Goal: Task Accomplishment & Management: Complete application form

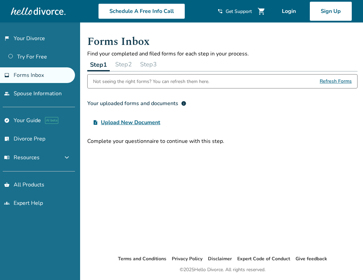
click at [128, 64] on button "Step 2" at bounding box center [123, 65] width 22 height 14
click at [154, 64] on button "Step 3" at bounding box center [148, 65] width 22 height 14
click at [120, 66] on button "Step 2" at bounding box center [123, 65] width 22 height 14
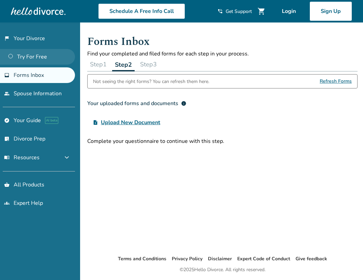
click at [51, 54] on link "Try For Free" at bounding box center [37, 57] width 75 height 16
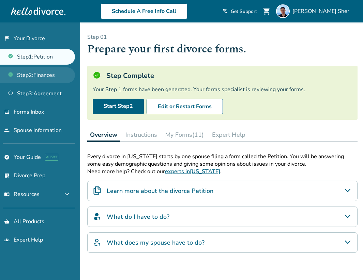
click at [47, 78] on link "Step 2 : Finances" at bounding box center [37, 75] width 75 height 16
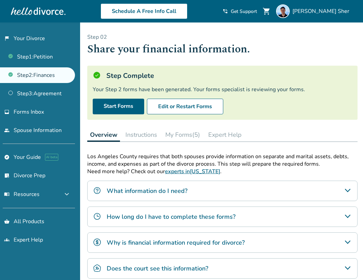
click at [179, 134] on button "My Forms (5)" at bounding box center [182, 135] width 40 height 14
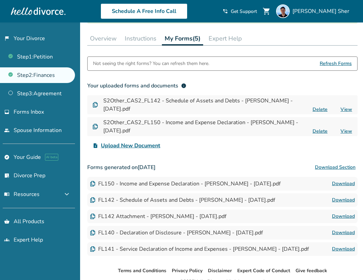
scroll to position [94, 0]
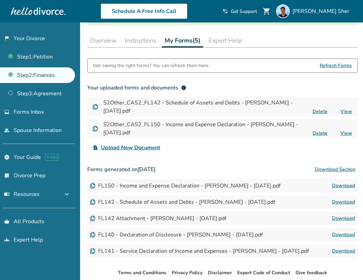
click at [145, 44] on button "Instructions" at bounding box center [140, 41] width 37 height 14
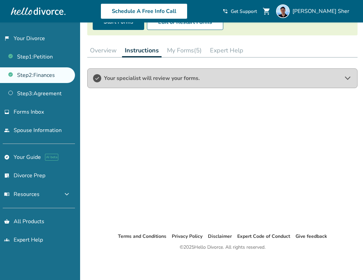
scroll to position [84, 0]
click at [194, 44] on button "My Forms (5)" at bounding box center [184, 51] width 40 height 14
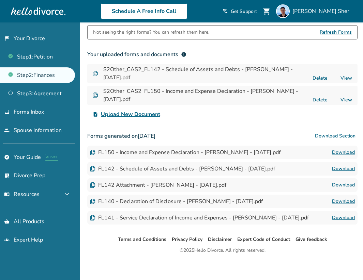
scroll to position [130, 0]
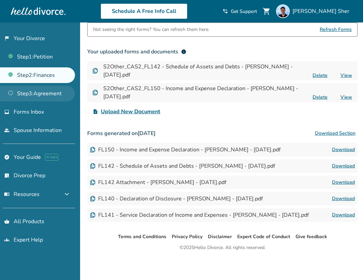
click at [38, 94] on link "Step 3 : Agreement" at bounding box center [37, 94] width 75 height 16
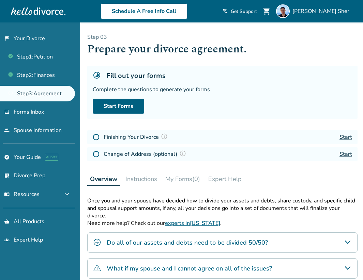
click at [186, 174] on button "My Forms (0)" at bounding box center [182, 179] width 40 height 14
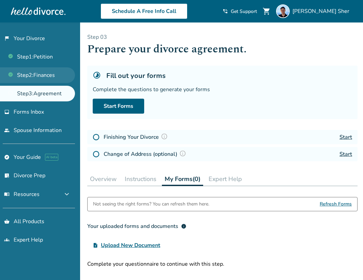
click at [49, 80] on link "Step 2 : Finances" at bounding box center [37, 75] width 75 height 16
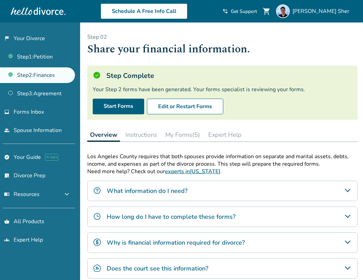
click at [177, 134] on button "My Forms (5)" at bounding box center [182, 135] width 40 height 14
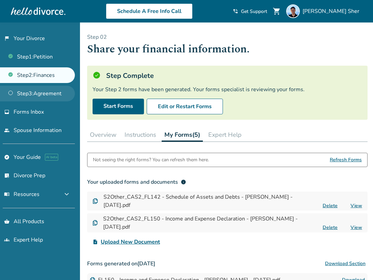
click at [61, 92] on link "Step 3 : Agreement" at bounding box center [37, 94] width 75 height 16
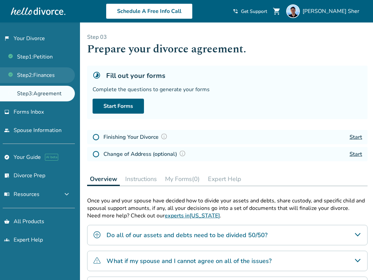
click at [50, 75] on link "Step 2 : Finances" at bounding box center [37, 75] width 75 height 16
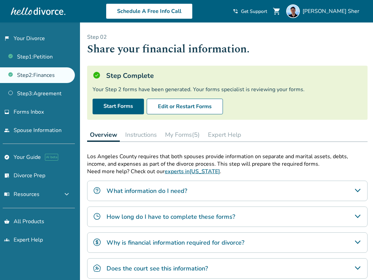
click at [187, 140] on button "My Forms (5)" at bounding box center [182, 135] width 40 height 14
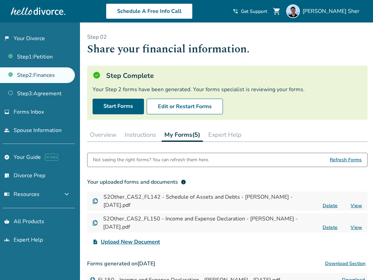
scroll to position [122, 0]
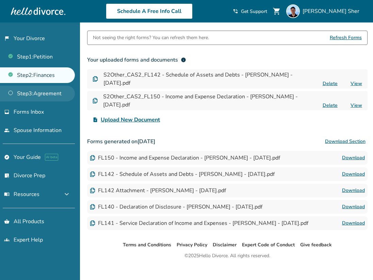
click at [34, 93] on link "Step 3 : Agreement" at bounding box center [37, 94] width 75 height 16
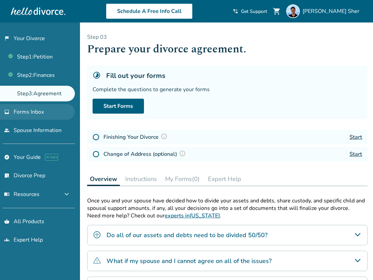
click at [35, 114] on span "Forms Inbox" at bounding box center [29, 111] width 30 height 7
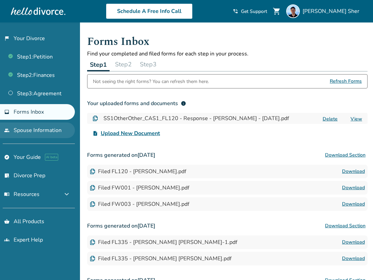
click at [37, 126] on link "people Spouse Information" at bounding box center [37, 131] width 75 height 16
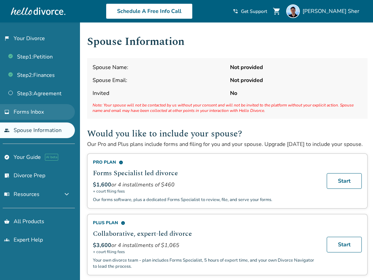
click at [36, 116] on link "inbox Forms Inbox" at bounding box center [37, 112] width 75 height 16
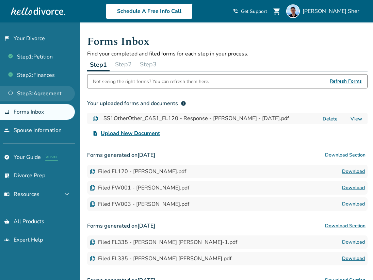
click at [37, 95] on link "Step 3 : Agreement" at bounding box center [37, 94] width 75 height 16
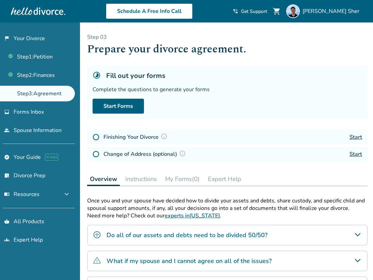
scroll to position [128, 0]
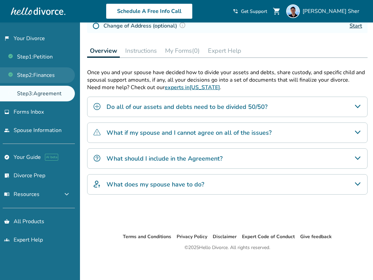
click at [48, 82] on link "Step 2 : Finances" at bounding box center [37, 75] width 75 height 16
